Goal: Task Accomplishment & Management: Use online tool/utility

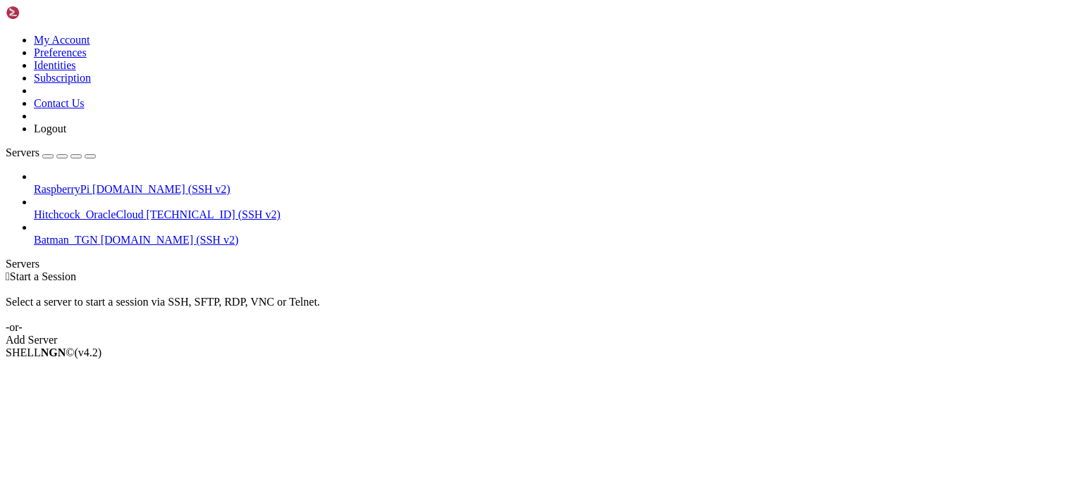
click at [376, 283] on div "Select a server to start a session via SSH, SFTP, RDP, VNC or Telnet. -or-" at bounding box center [533, 308] width 1054 height 51
click at [89, 183] on span "RaspberryPi" at bounding box center [62, 189] width 56 height 12
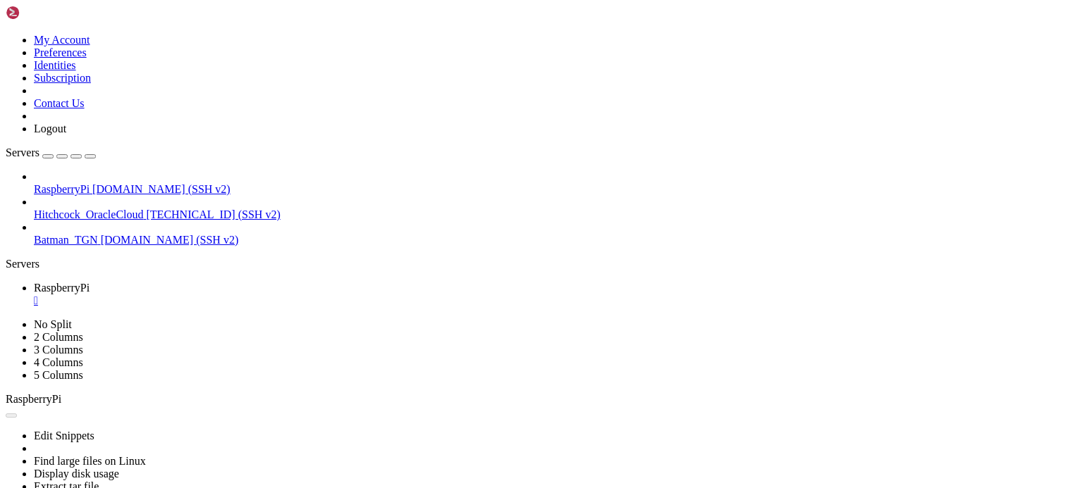
click at [270, 295] on div "" at bounding box center [547, 301] width 1026 height 13
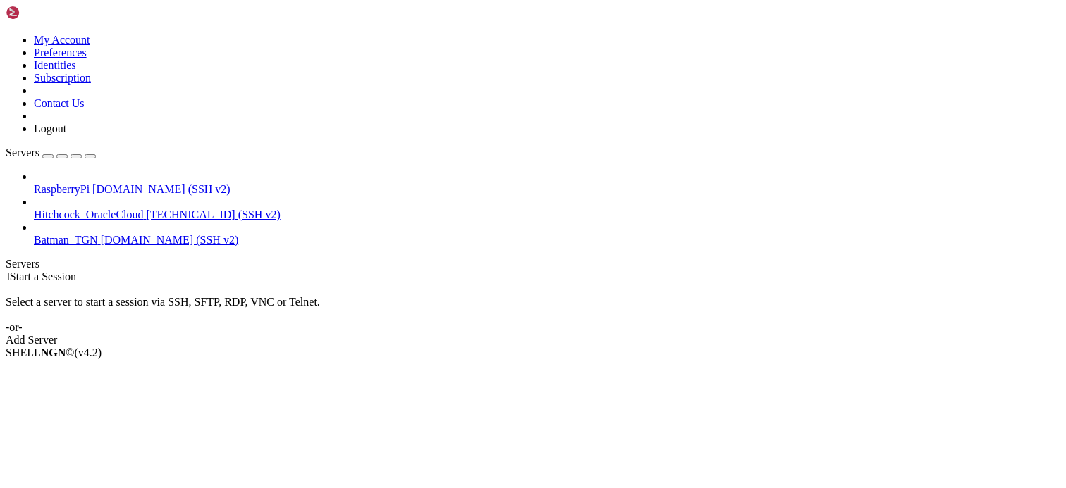
click at [388, 271] on div " Start a Session" at bounding box center [533, 277] width 1054 height 13
click at [528, 347] on div " Start a Session Select a server to start a session via SSH, SFTP, RDP, VNC or…" at bounding box center [533, 309] width 1054 height 76
click at [89, 183] on span "RaspberryPi" at bounding box center [62, 189] width 56 height 12
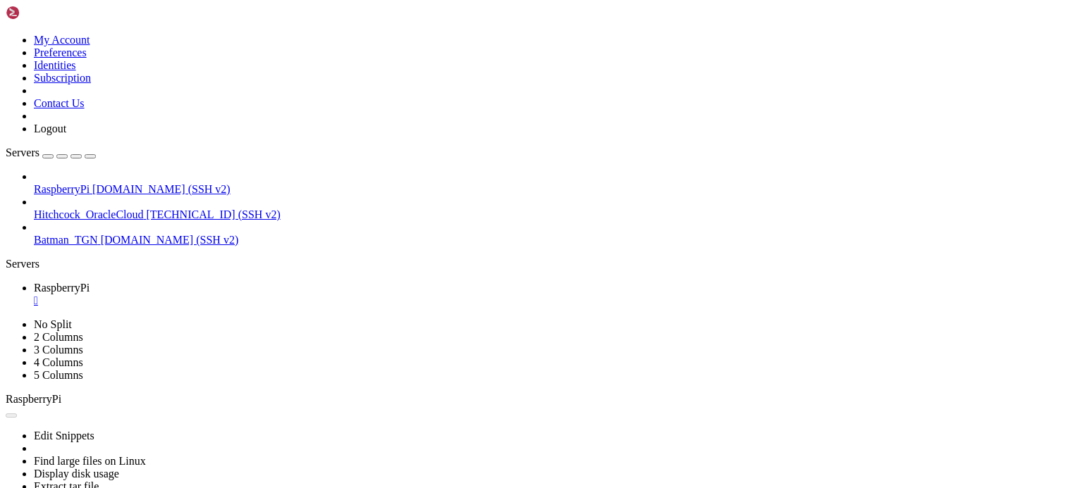
scroll to position [1178, 0]
click at [272, 282] on link "RaspberryPi " at bounding box center [547, 294] width 1026 height 25
click at [271, 295] on div "" at bounding box center [547, 301] width 1026 height 13
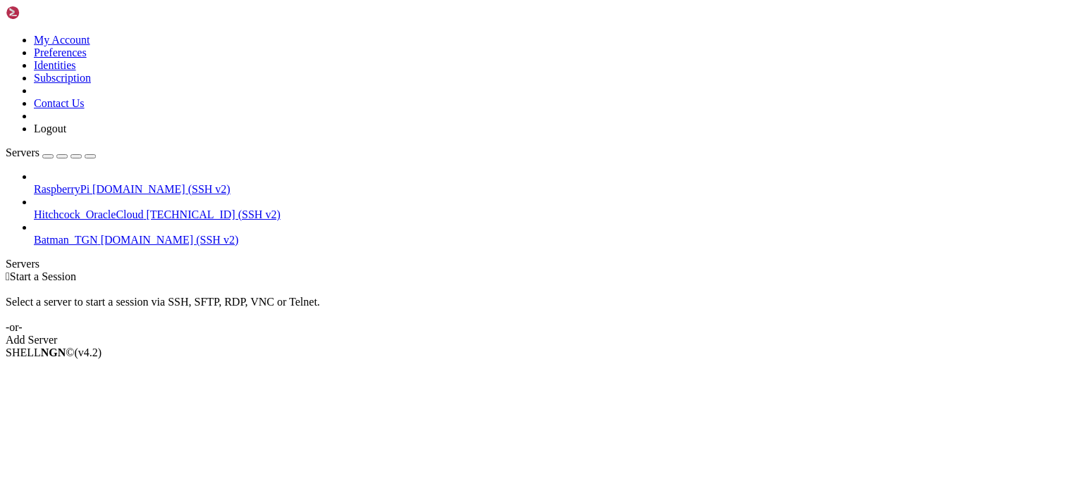
click at [631, 271] on div " Start a Session Select a server to start a session via SSH, SFTP, RDP, VNC or…" at bounding box center [533, 309] width 1054 height 76
click at [1039, 271] on div " Start a Session" at bounding box center [533, 277] width 1054 height 13
click at [514, 271] on div " Start a Session Select a server to start a session via SSH, SFTP, RDP, VNC or…" at bounding box center [533, 309] width 1054 height 76
drag, startPoint x: 696, startPoint y: 479, endPoint x: 667, endPoint y: 476, distance: 29.0
click at [696, 359] on div "SHELL NGN © (v 4.2 )" at bounding box center [533, 353] width 1054 height 13
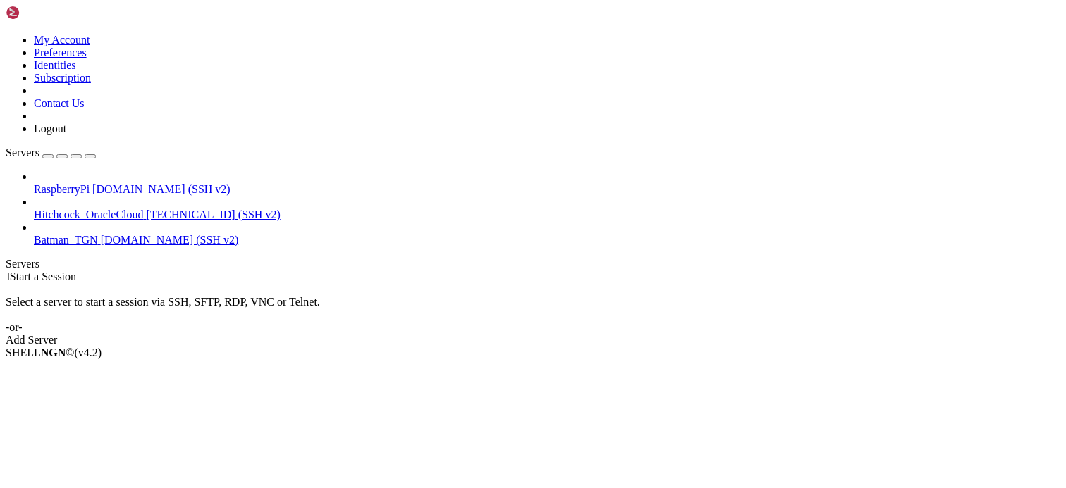
click at [121, 234] on span "[DOMAIN_NAME] (SSH v2)" at bounding box center [170, 240] width 138 height 12
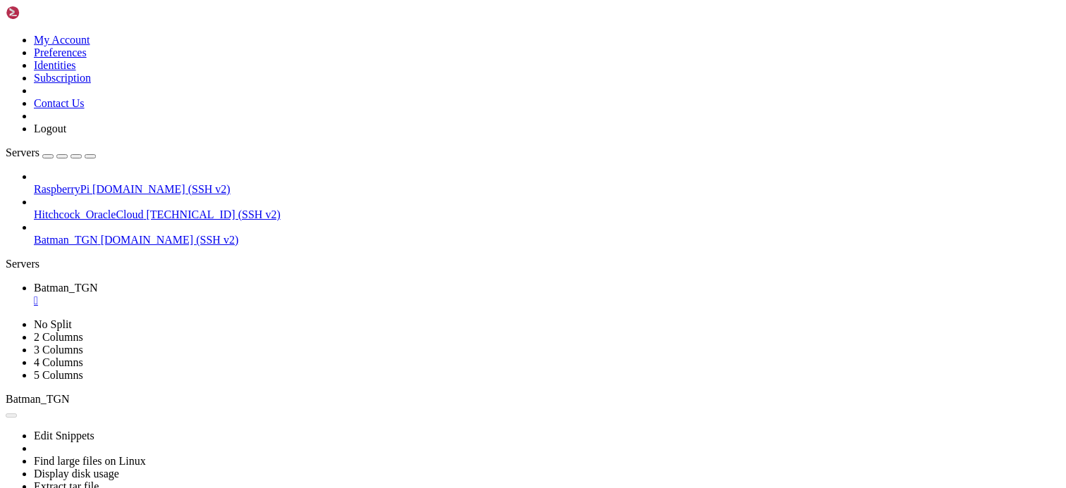
scroll to position [0, 0]
click at [275, 295] on div "" at bounding box center [547, 301] width 1026 height 13
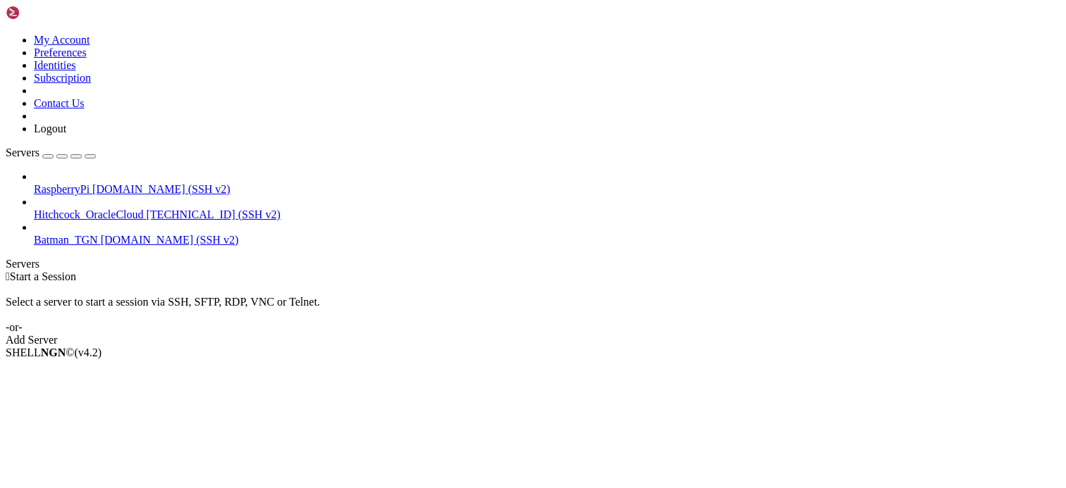
click at [507, 271] on div " Start a Session Select a server to start a session via SSH, SFTP, RDP, VNC or…" at bounding box center [533, 309] width 1054 height 76
click at [1037, 347] on div " Start a Session Select a server to start a session via SSH, SFTP, RDP, VNC or…" at bounding box center [533, 309] width 1054 height 76
click at [1044, 271] on div " Start a Session" at bounding box center [533, 277] width 1054 height 13
click at [402, 283] on div "Select a server to start a session via SSH, SFTP, RDP, VNC or Telnet. -or-" at bounding box center [533, 308] width 1054 height 51
click at [407, 271] on div " Start a Session Select a server to start a session via SSH, SFTP, RDP, VNC or…" at bounding box center [533, 309] width 1054 height 76
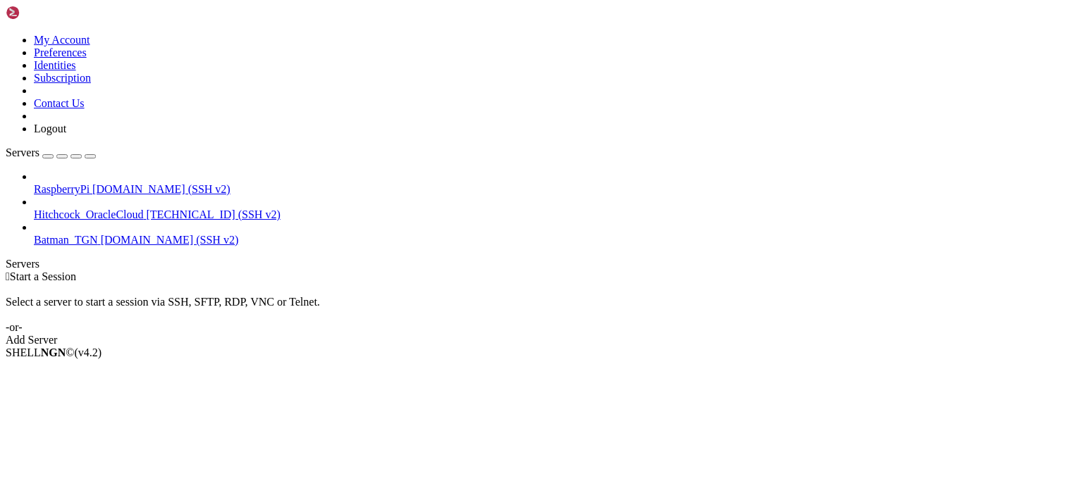
click at [496, 271] on div " Start a Session" at bounding box center [533, 277] width 1054 height 13
click at [431, 278] on div " Start a Session Select a server to start a session via SSH, SFTP, RDP, VNC or…" at bounding box center [533, 309] width 1054 height 76
click at [254, 271] on div " Start a Session Select a server to start a session via SSH, SFTP, RDP, VNC or…" at bounding box center [533, 309] width 1054 height 76
click at [89, 183] on span "RaspberryPi" at bounding box center [62, 189] width 56 height 12
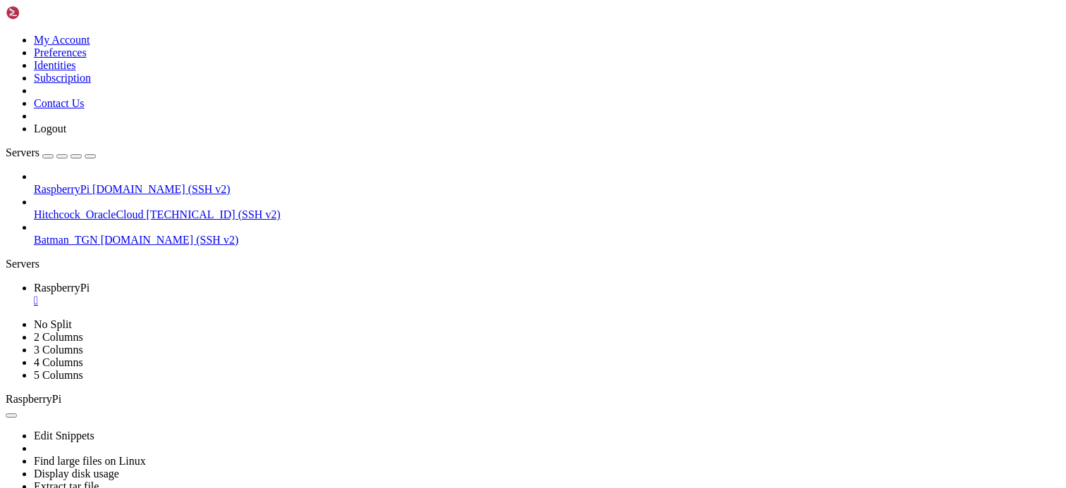
scroll to position [5624, 0]
click at [264, 295] on div "" at bounding box center [547, 301] width 1026 height 13
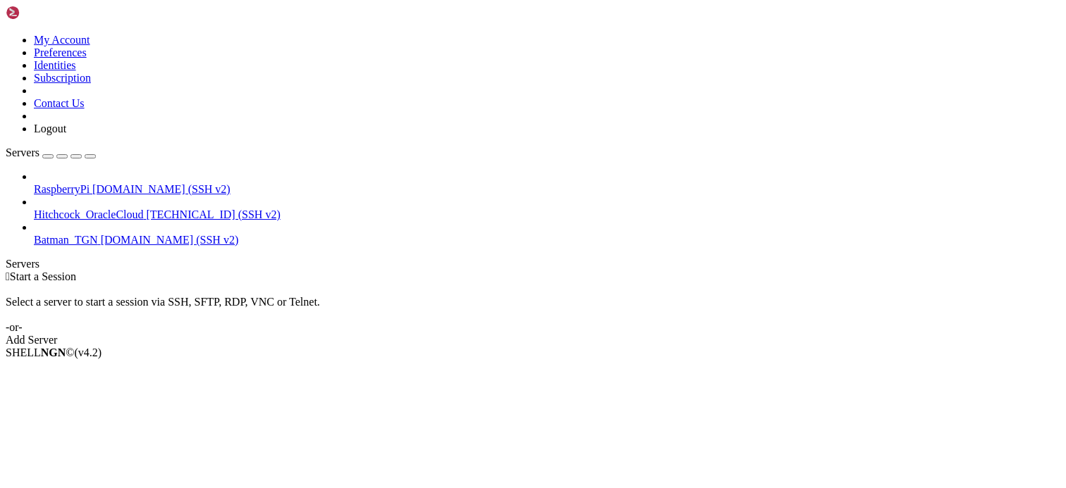
click at [332, 271] on div " Start a Session Select a server to start a session via SSH, SFTP, RDP, VNC or…" at bounding box center [533, 309] width 1054 height 76
click at [1032, 271] on div " Start a Session Select a server to start a session via SSH, SFTP, RDP, VNC or…" at bounding box center [533, 309] width 1054 height 76
click at [1035, 271] on div " Start a Session Select a server to start a session via SSH, SFTP, RDP, VNC or…" at bounding box center [533, 309] width 1054 height 76
click at [1025, 347] on div " Start a Session Select a server to start a session via SSH, SFTP, RDP, VNC or…" at bounding box center [533, 309] width 1054 height 76
click at [440, 271] on div " Start a Session Select a server to start a session via SSH, SFTP, RDP, VNC or…" at bounding box center [533, 309] width 1054 height 76
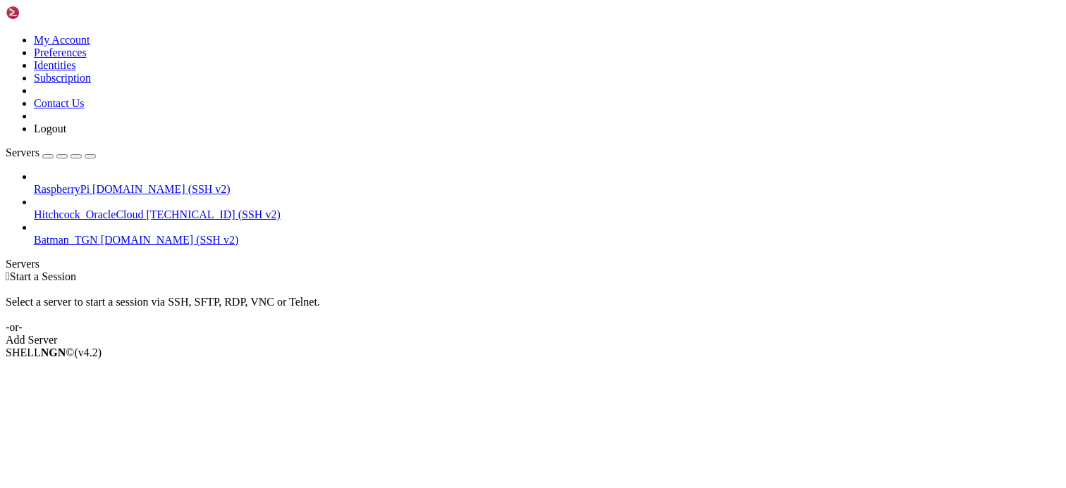
click at [1025, 347] on div " Start a Session Select a server to start a session via SSH, SFTP, RDP, VNC or…" at bounding box center [533, 309] width 1054 height 76
click at [1049, 278] on div " Start a Session Select a server to start a session via SSH, SFTP, RDP, VNC or…" at bounding box center [533, 309] width 1054 height 76
